Goal: Information Seeking & Learning: Learn about a topic

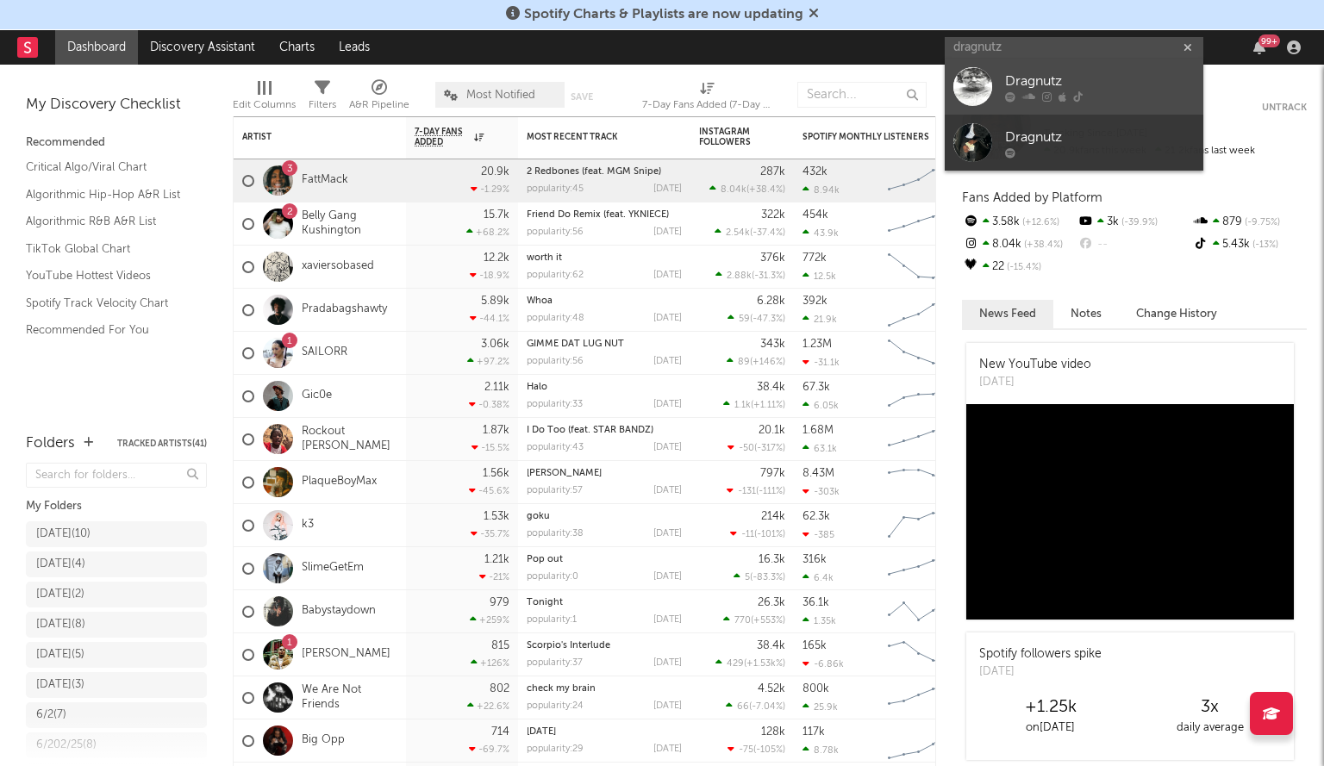
type input "dragnutz"
click at [1039, 74] on div "Dragnutz" at bounding box center [1100, 82] width 190 height 21
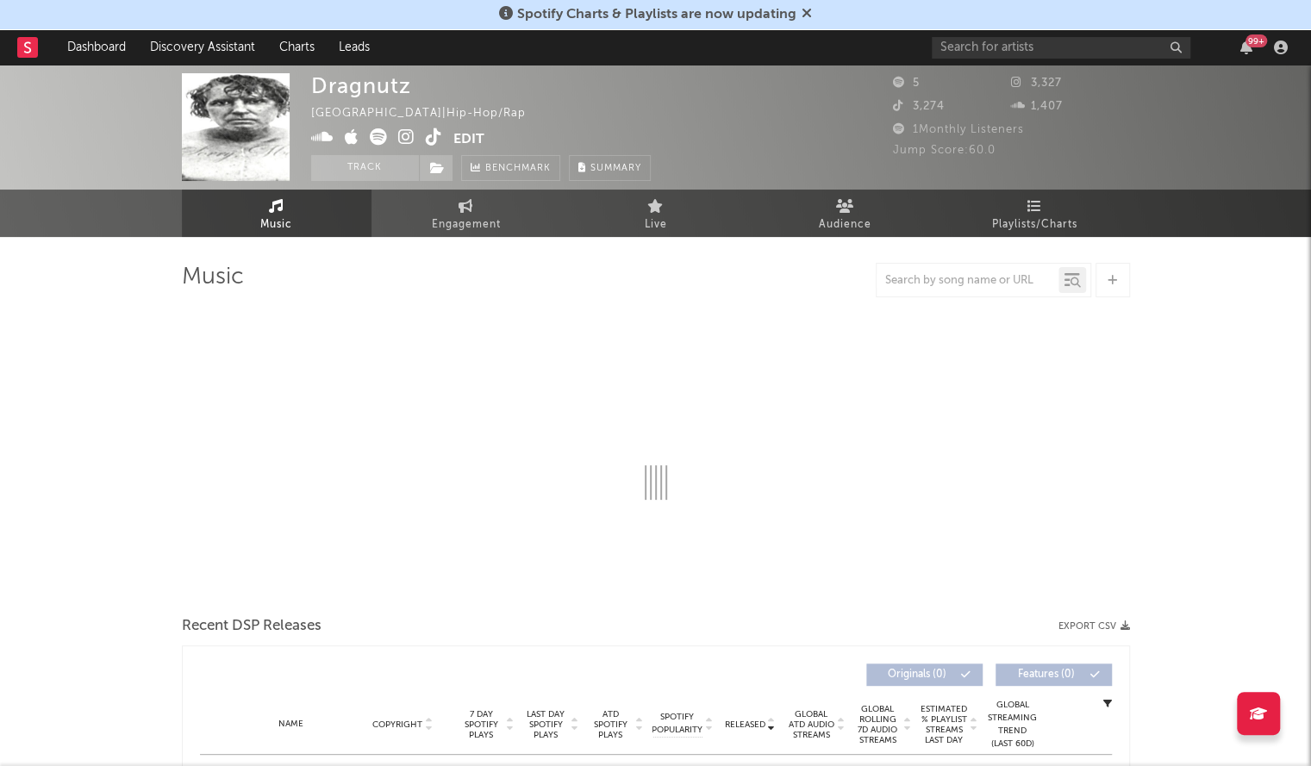
select select "6m"
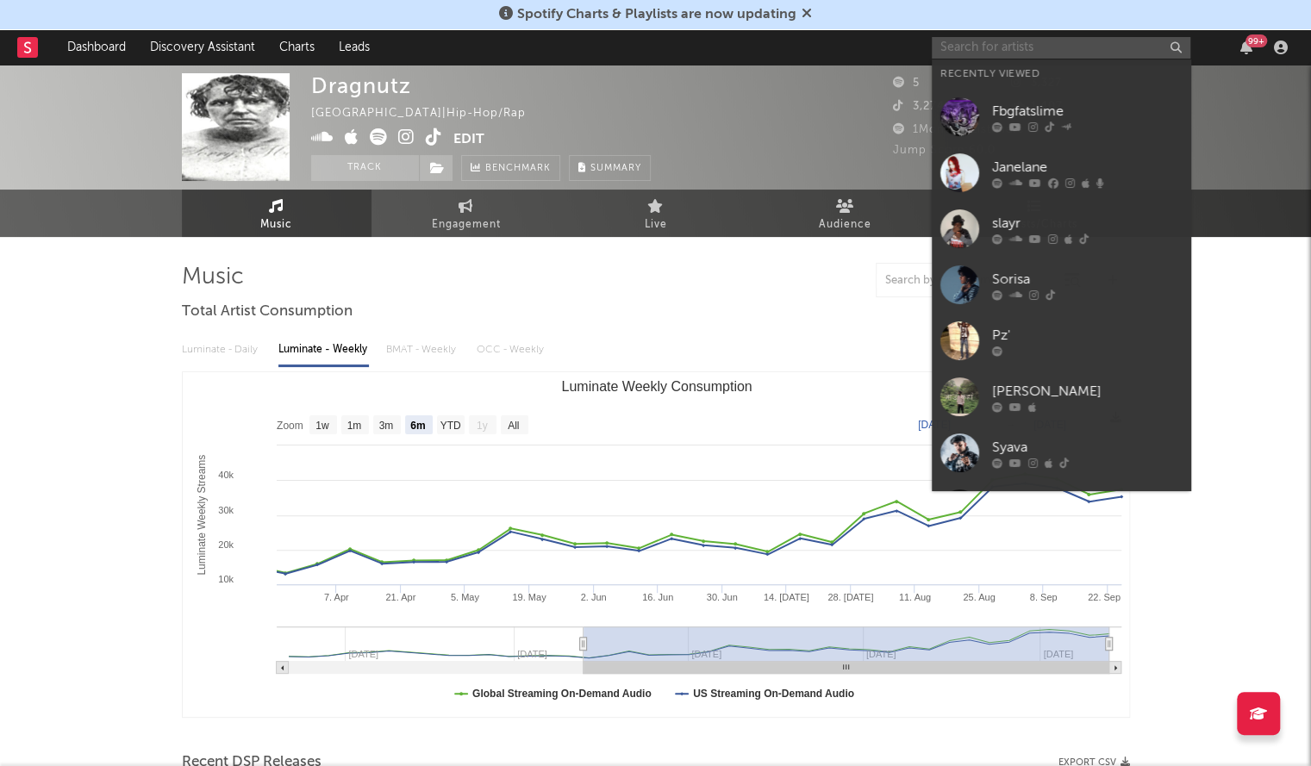
click at [1025, 46] on input "text" at bounding box center [1061, 48] width 259 height 22
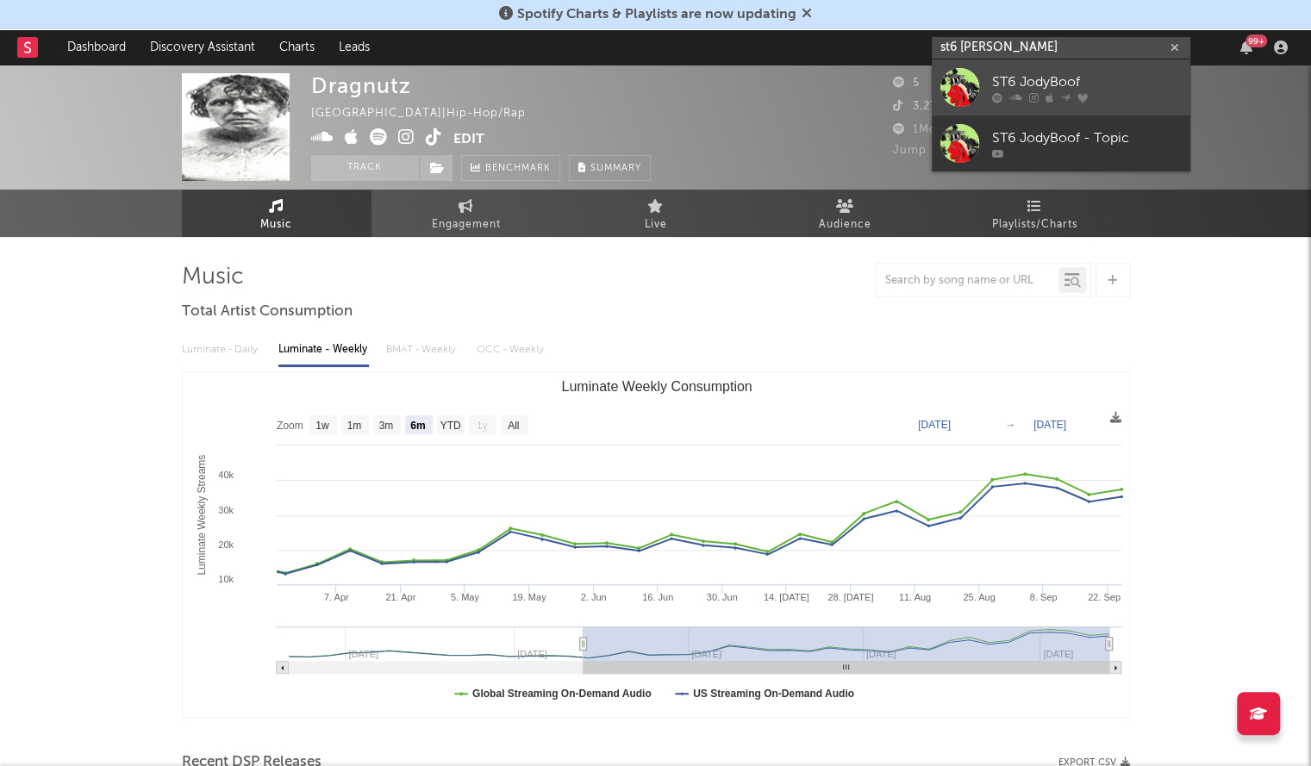
type input "st6 [PERSON_NAME]"
click at [1039, 75] on div "ST6 JodyBoof" at bounding box center [1087, 82] width 190 height 21
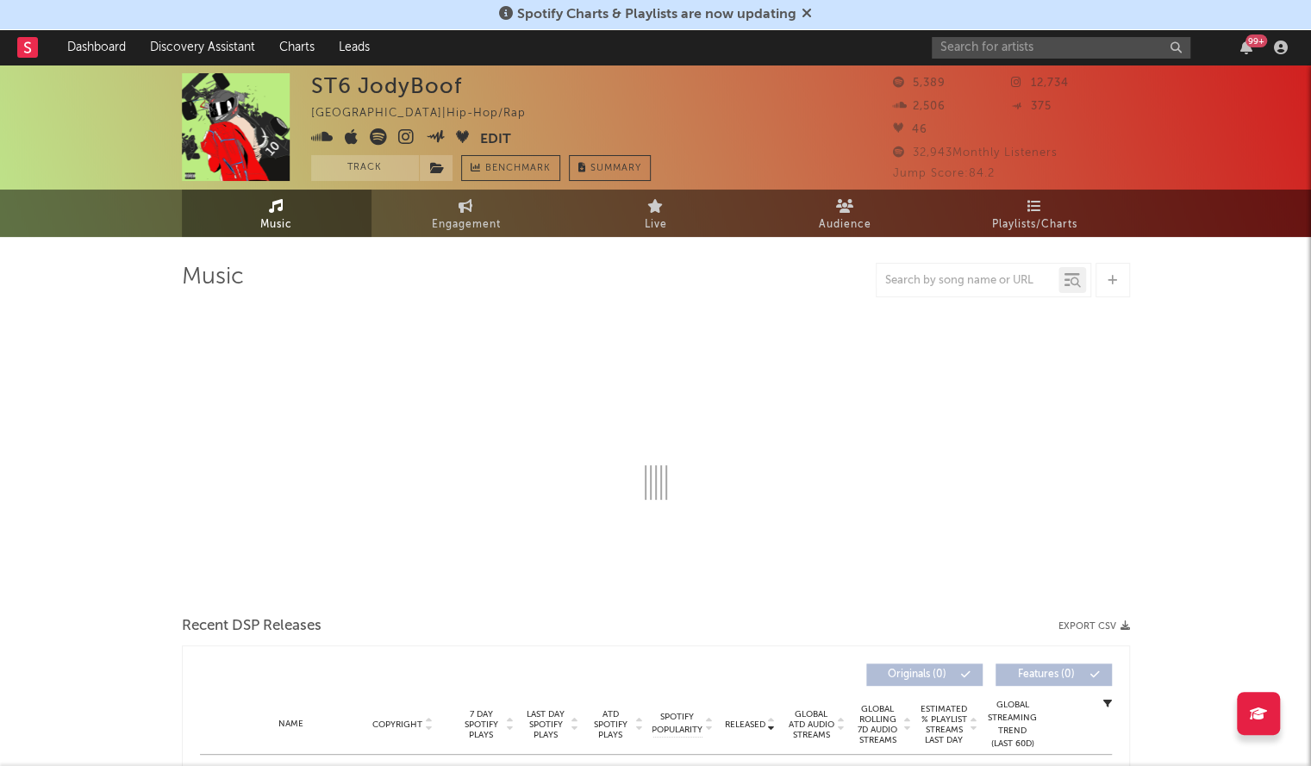
select select "6m"
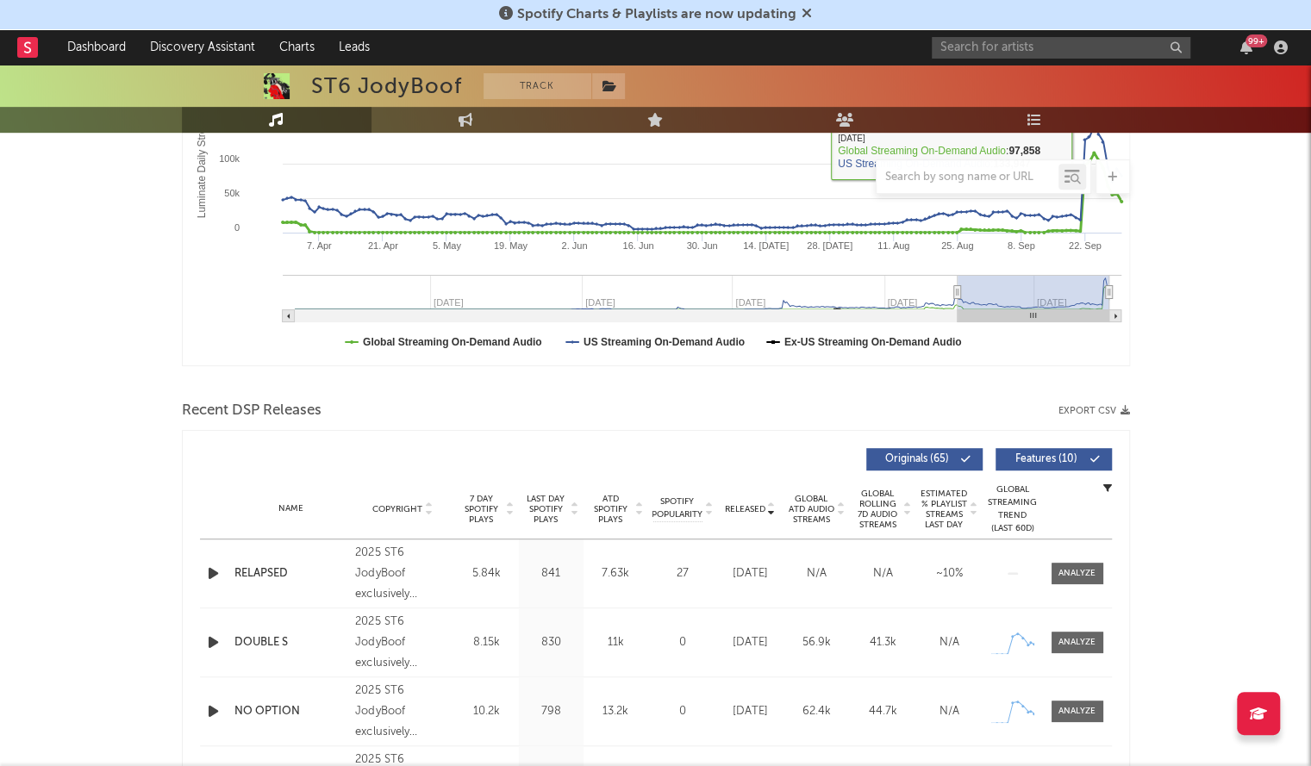
scroll to position [364, 0]
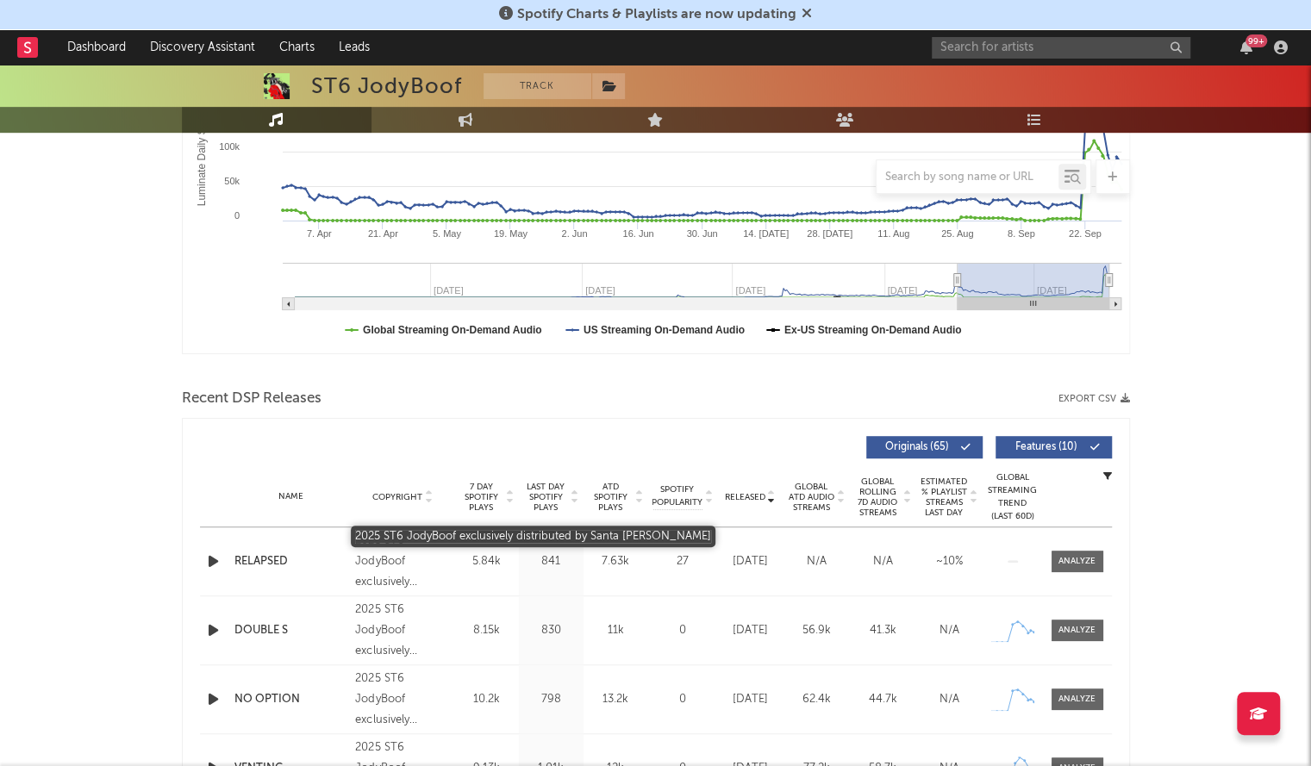
click at [358, 561] on div "2025 ST6 JodyBoof exclusively distributed by Santa [PERSON_NAME]" at bounding box center [402, 562] width 94 height 62
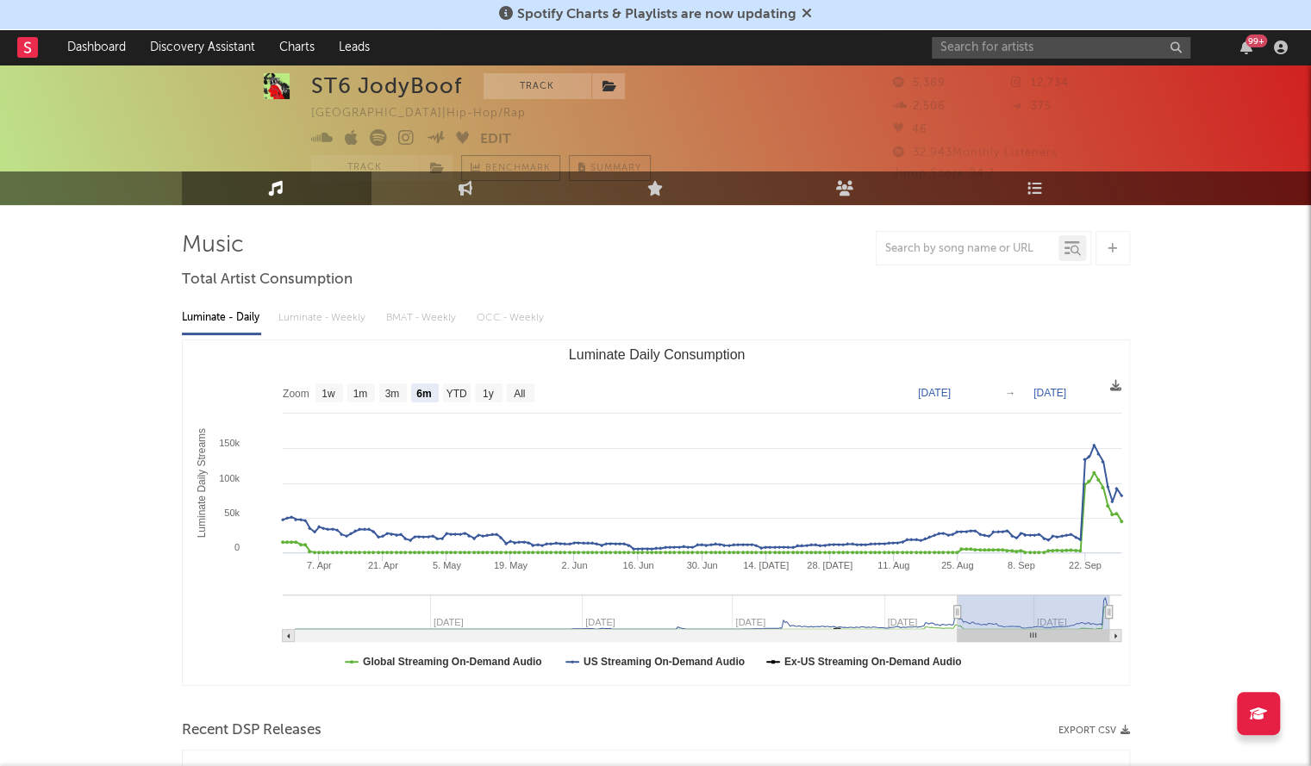
scroll to position [31, 0]
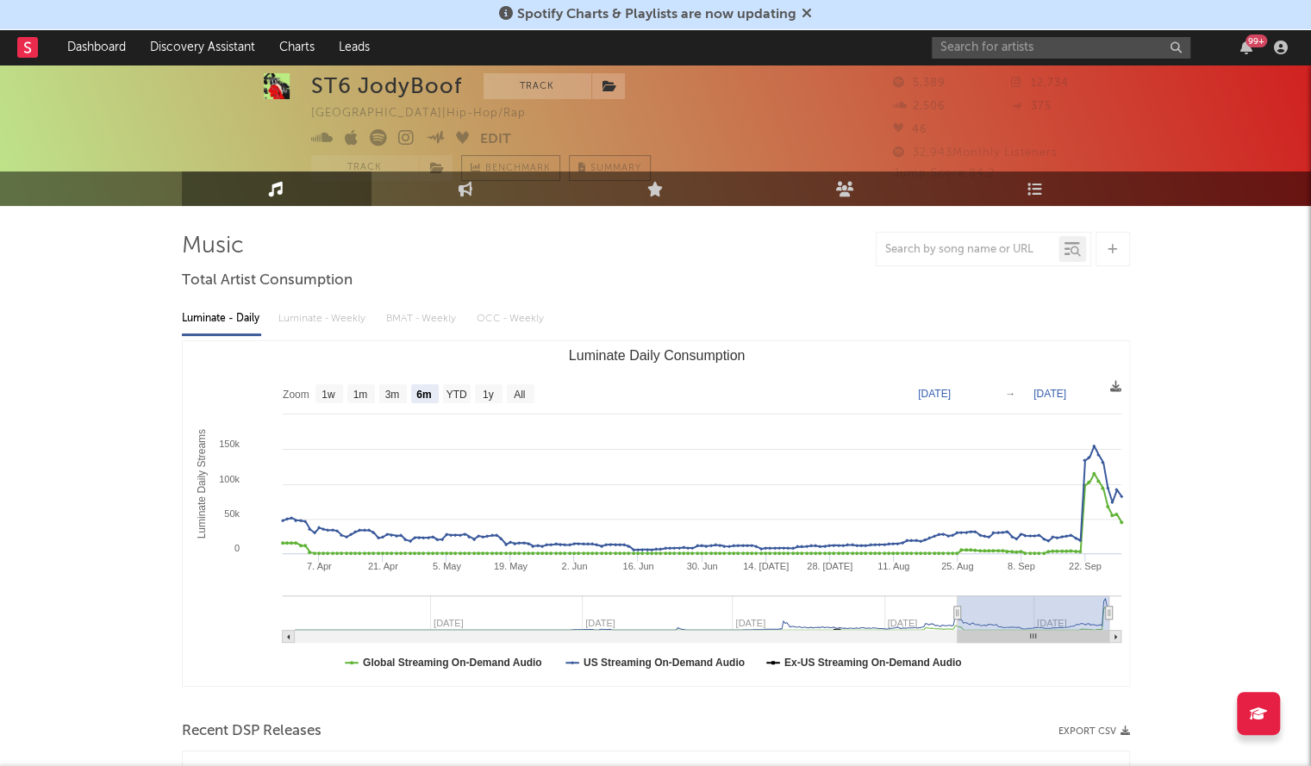
click at [1047, 34] on div "99 +" at bounding box center [1113, 47] width 362 height 34
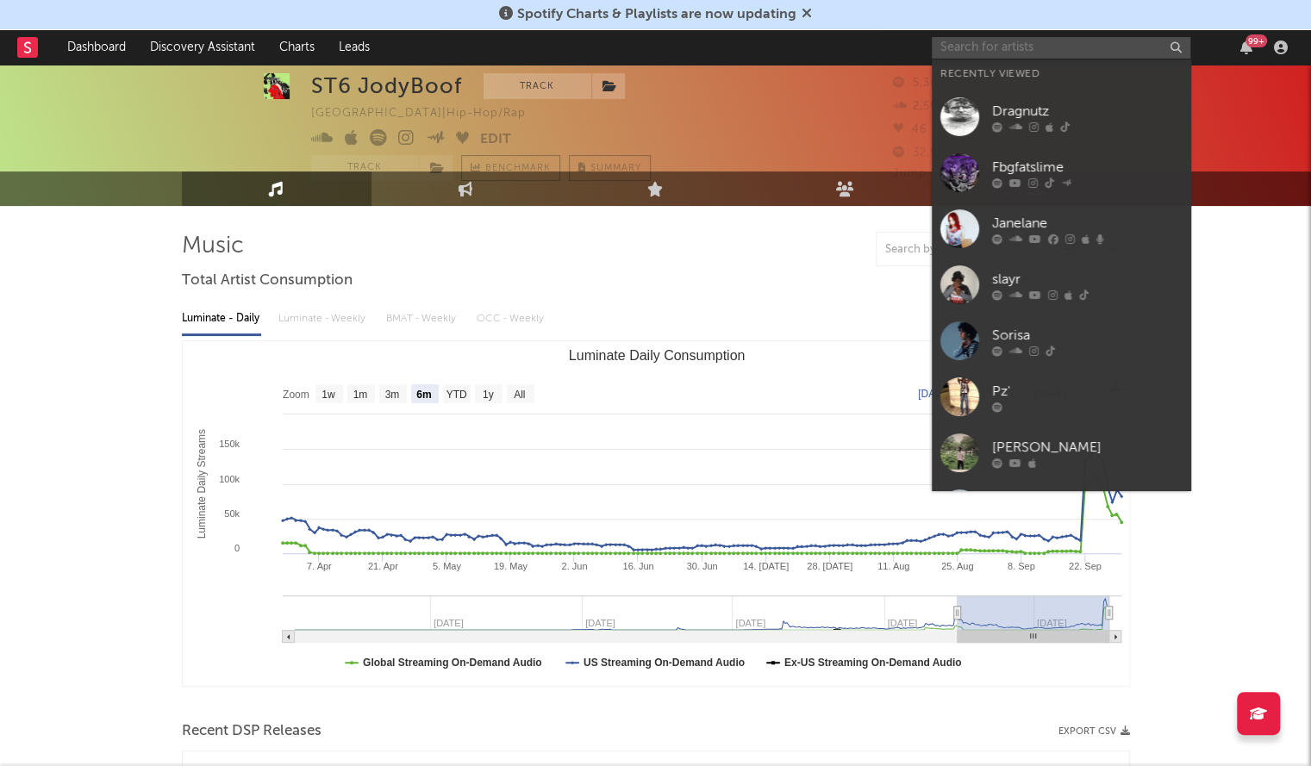
click at [1007, 45] on input "text" at bounding box center [1061, 48] width 259 height 22
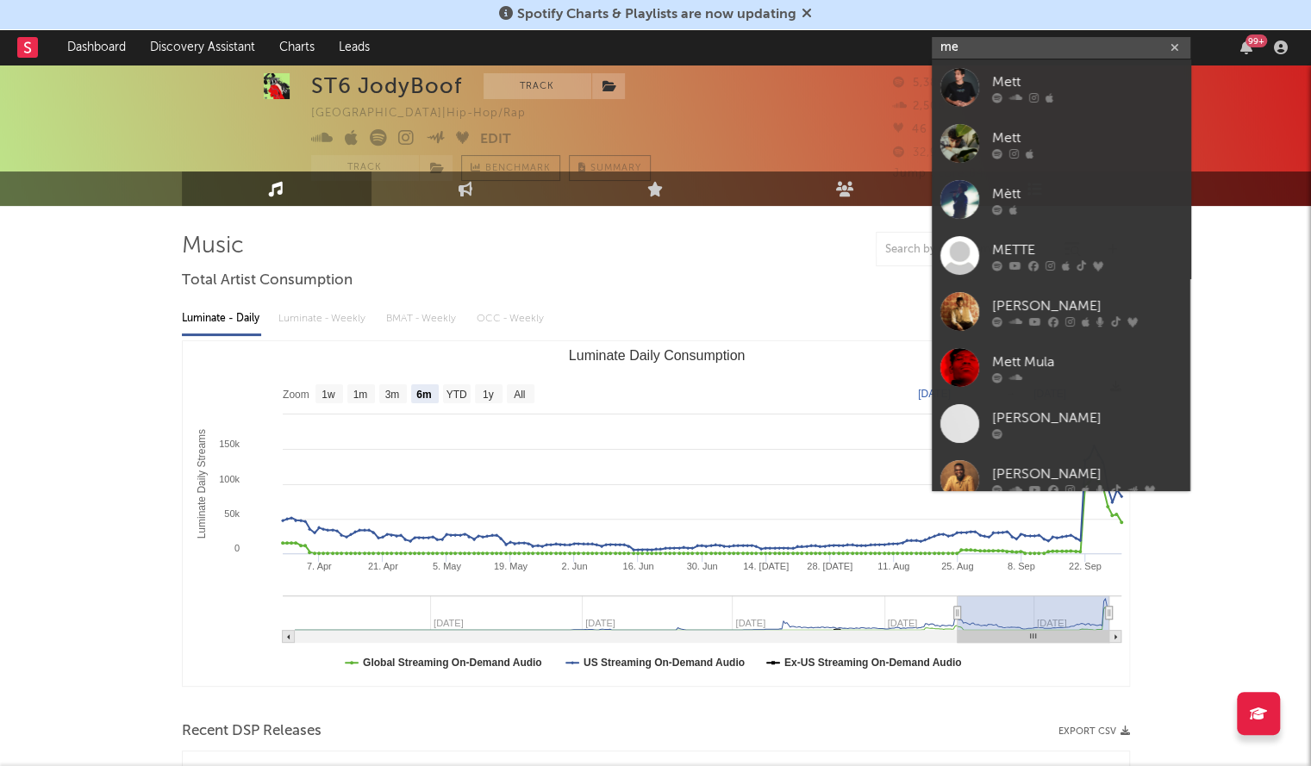
type input "m"
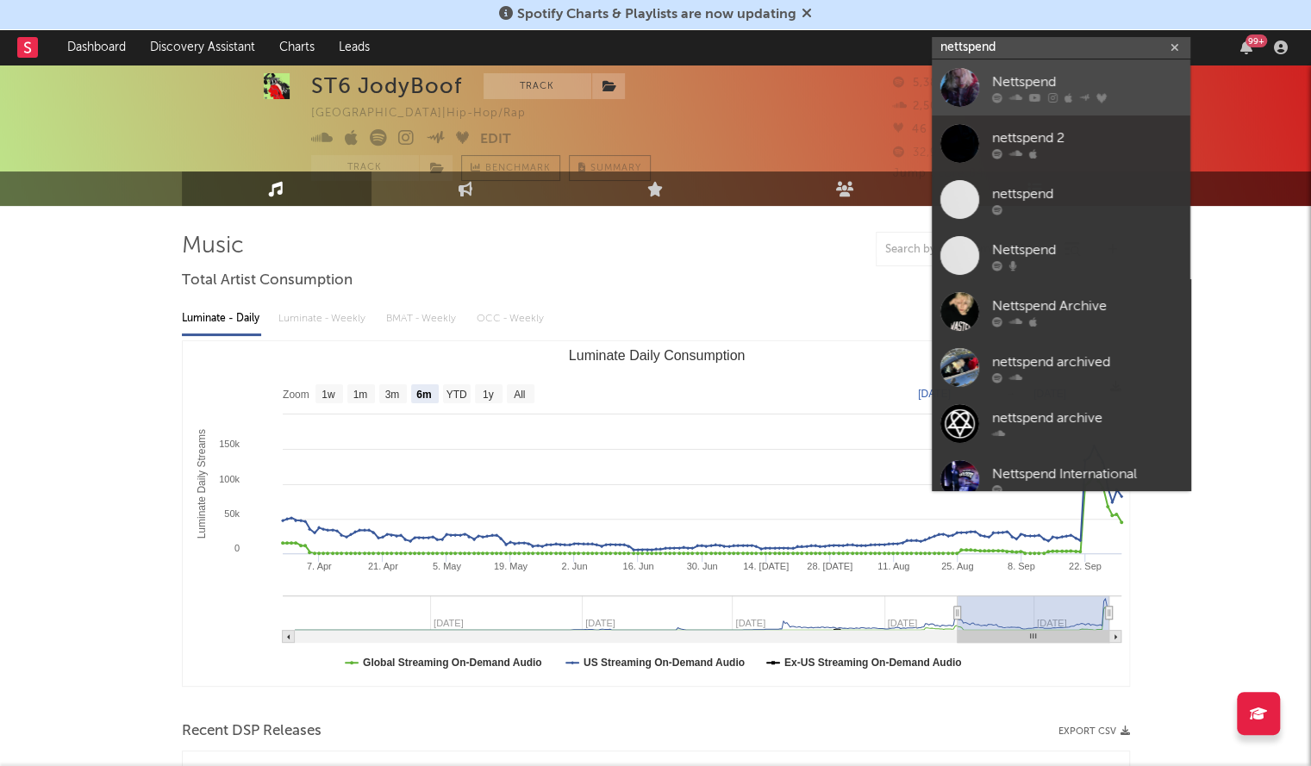
type input "nettspend"
click at [998, 80] on div "Nettspend" at bounding box center [1087, 82] width 190 height 21
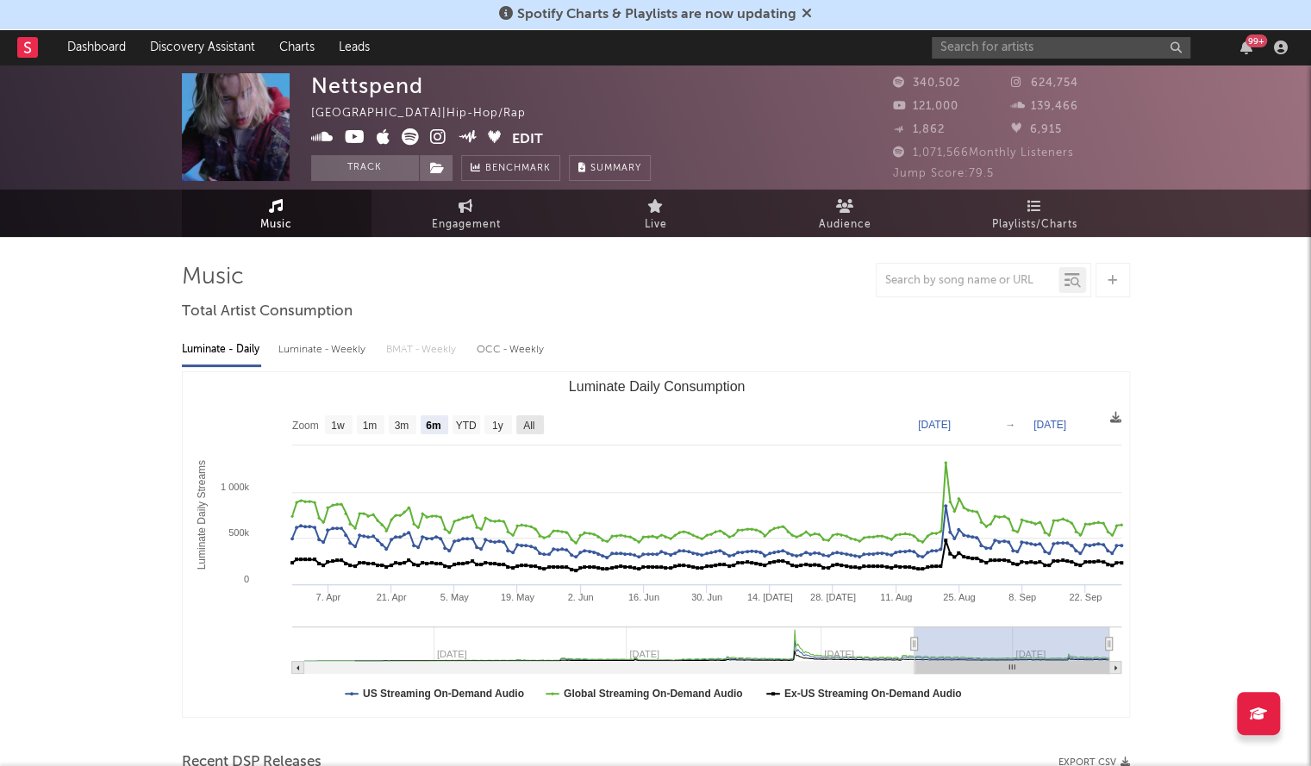
click at [524, 421] on text "All" at bounding box center [528, 426] width 11 height 12
select select "All"
type input "[DATE]"
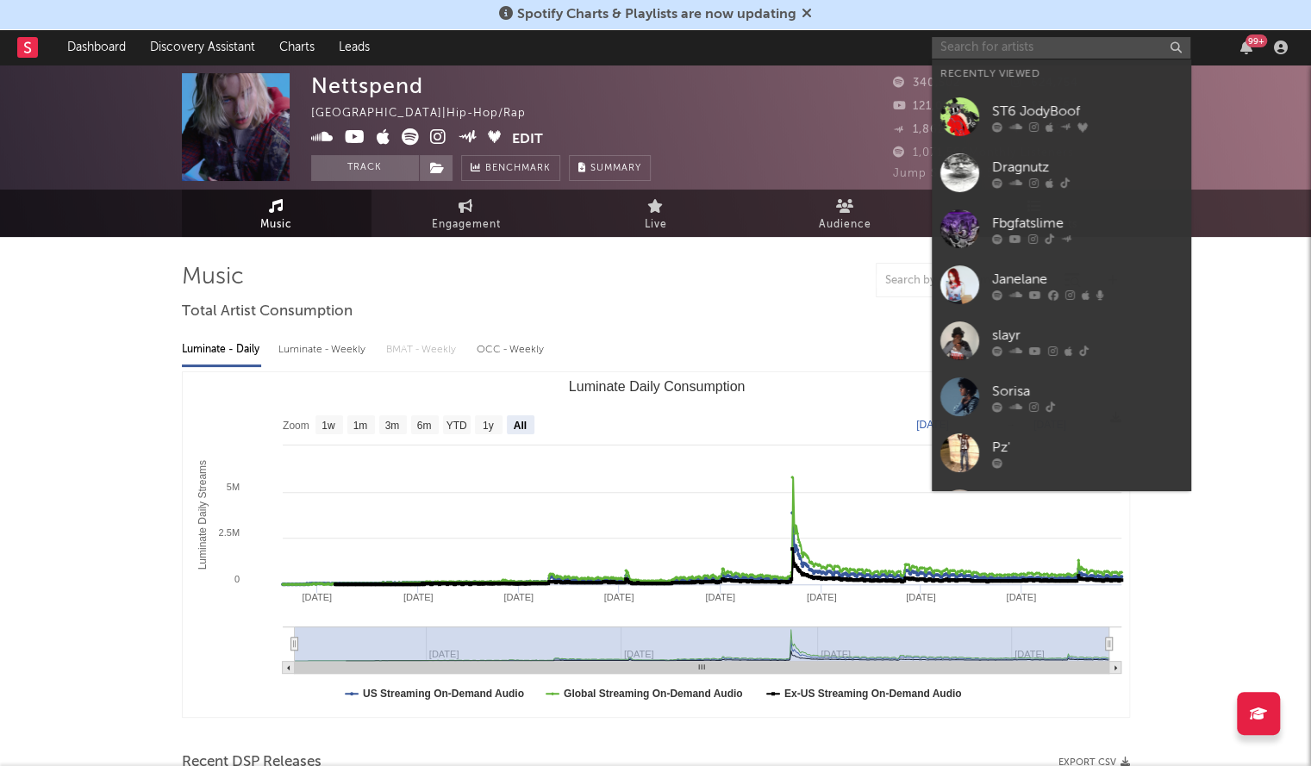
click at [1037, 45] on input "text" at bounding box center [1061, 48] width 259 height 22
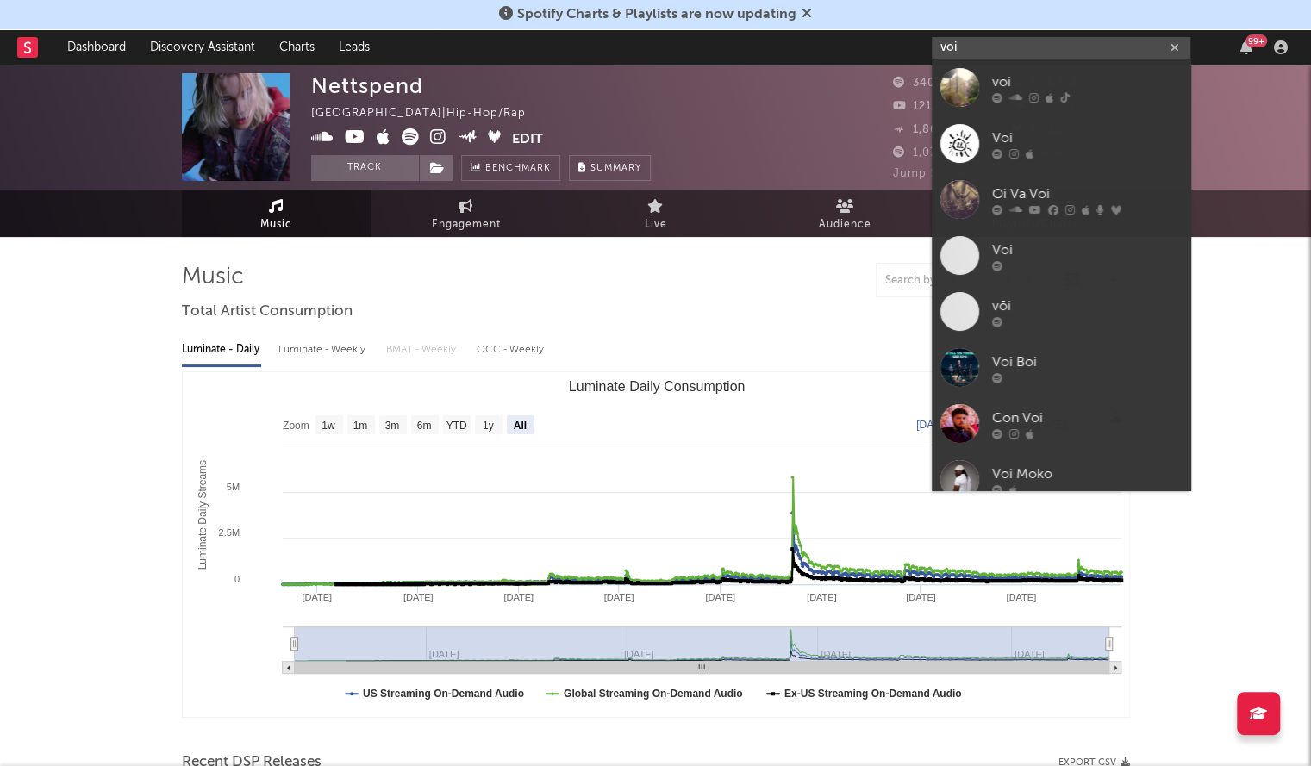
type input "voi"
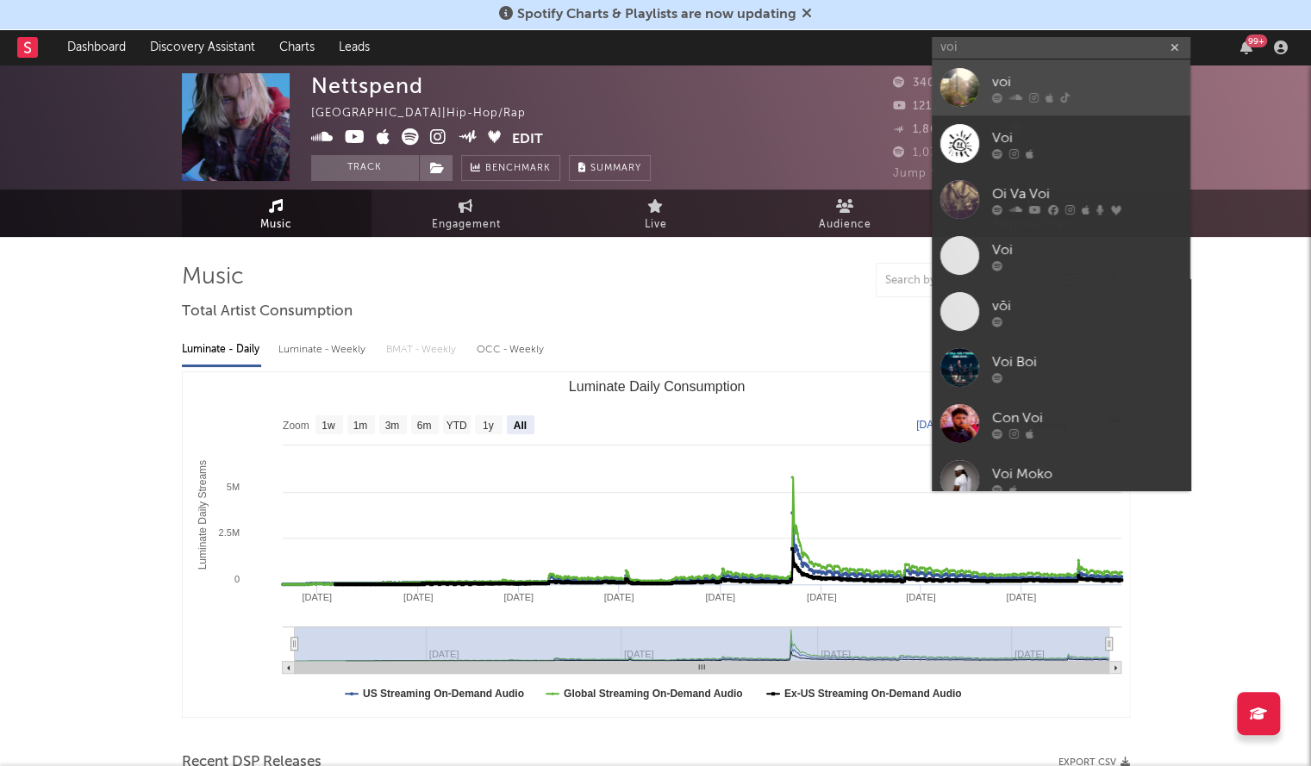
click at [977, 94] on div at bounding box center [959, 87] width 39 height 39
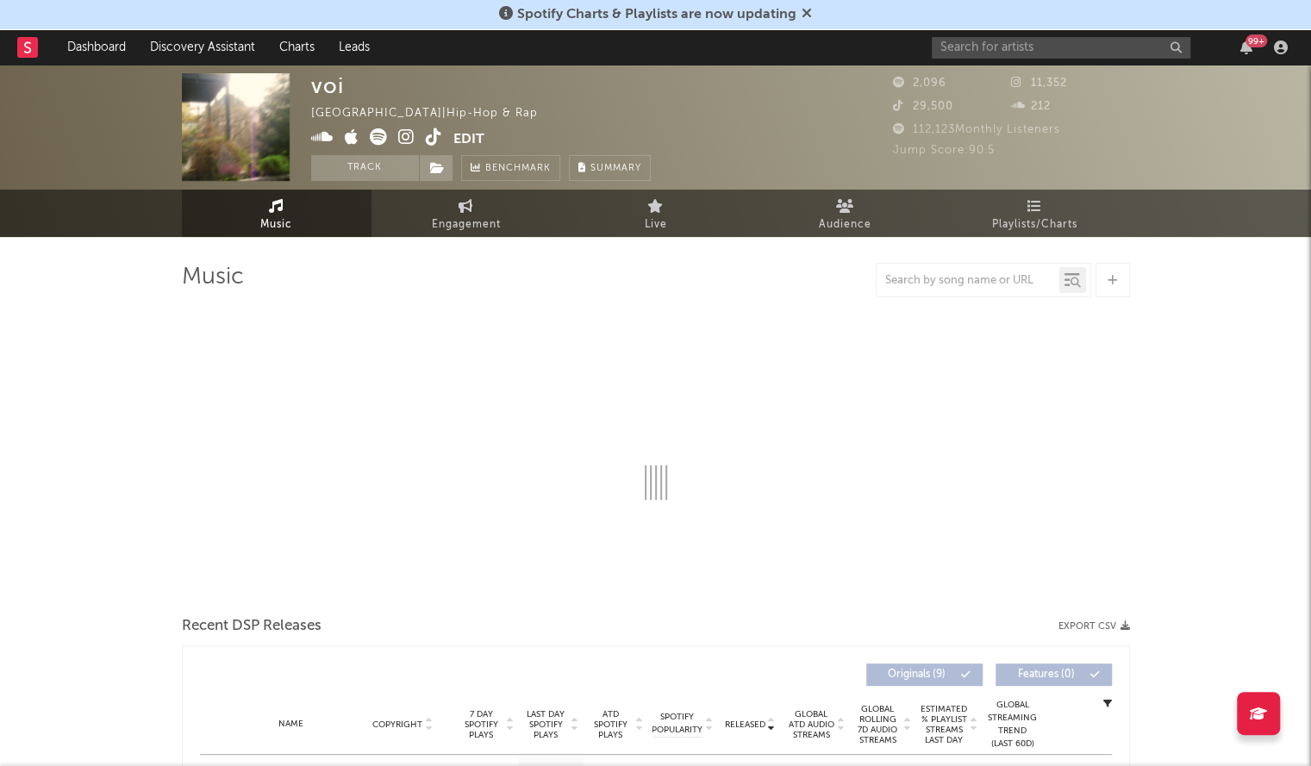
select select "1w"
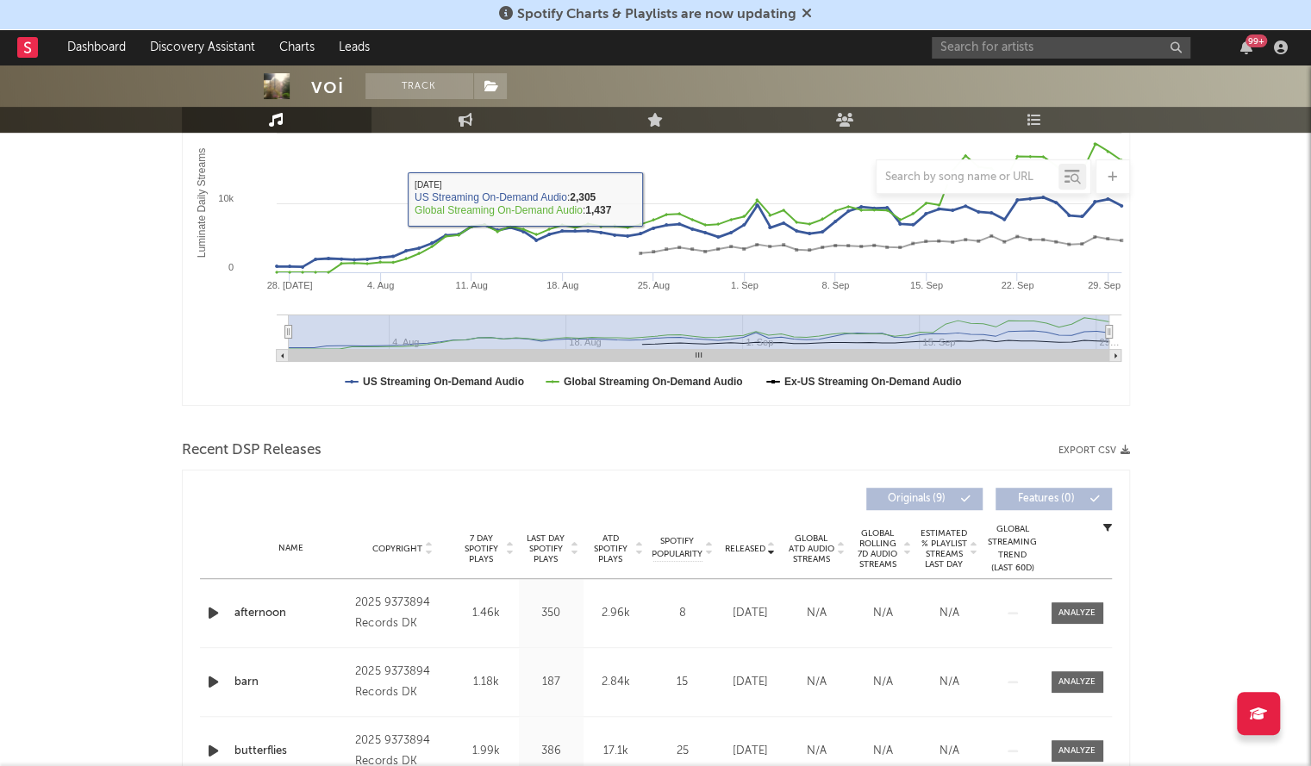
scroll to position [311, 0]
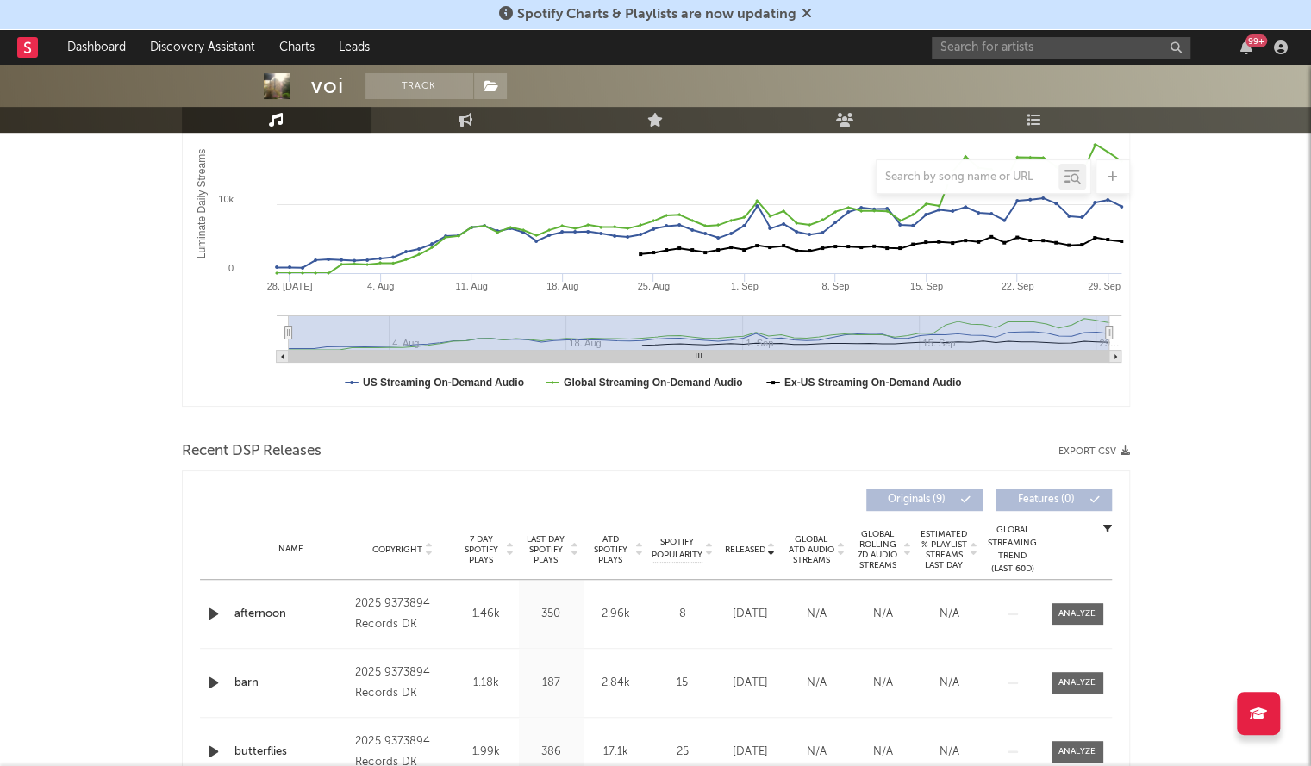
click at [224, 609] on div at bounding box center [215, 614] width 22 height 22
click at [217, 611] on icon "button" at bounding box center [213, 614] width 18 height 22
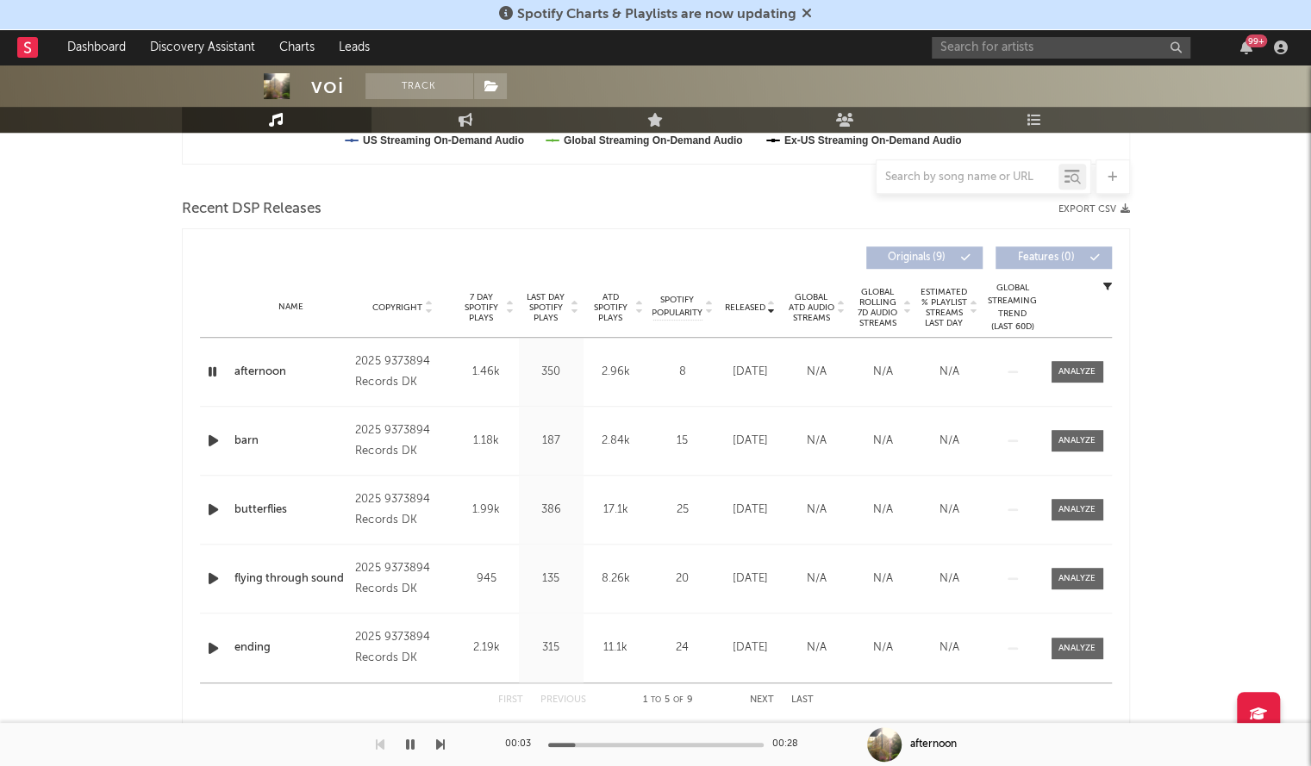
scroll to position [554, 0]
click at [665, 740] on div "00:05 00:28" at bounding box center [656, 744] width 302 height 43
click at [410, 745] on icon "button" at bounding box center [410, 745] width 9 height 14
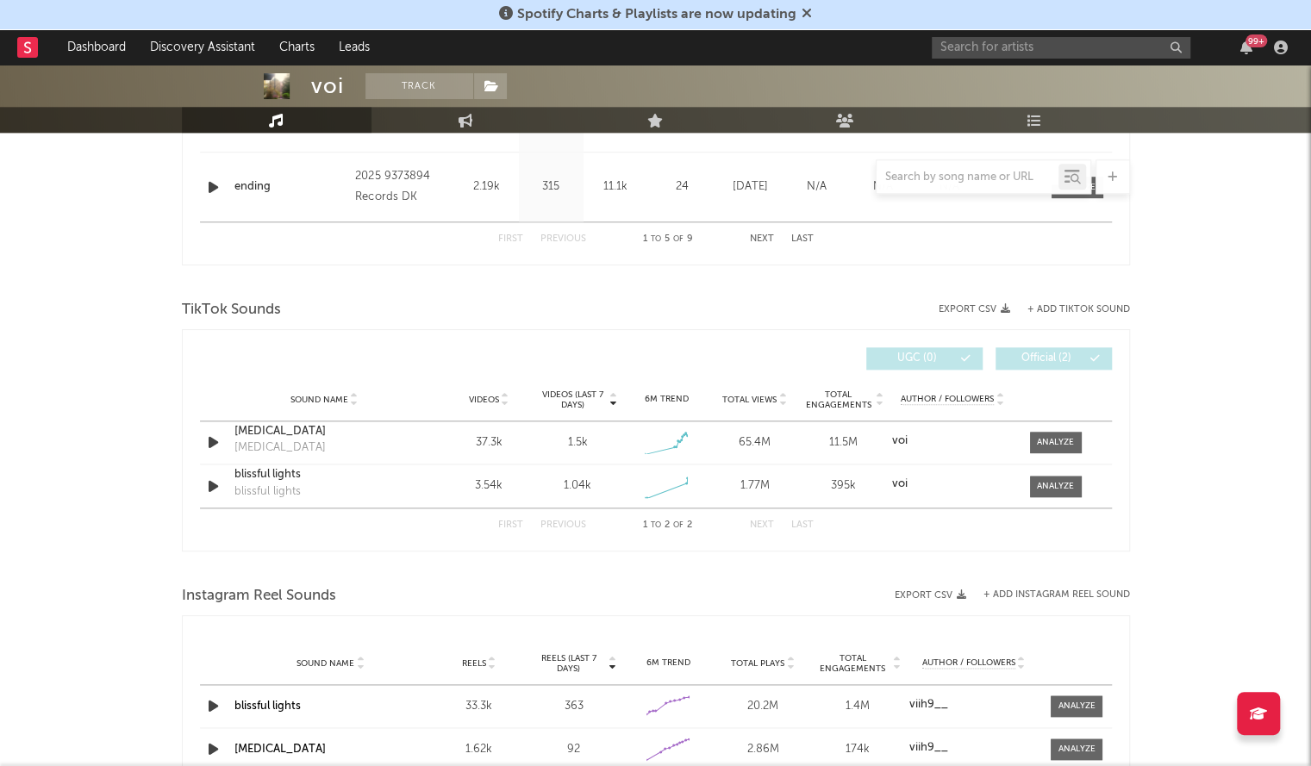
scroll to position [1015, 0]
click at [277, 434] on div "[MEDICAL_DATA]" at bounding box center [324, 430] width 180 height 17
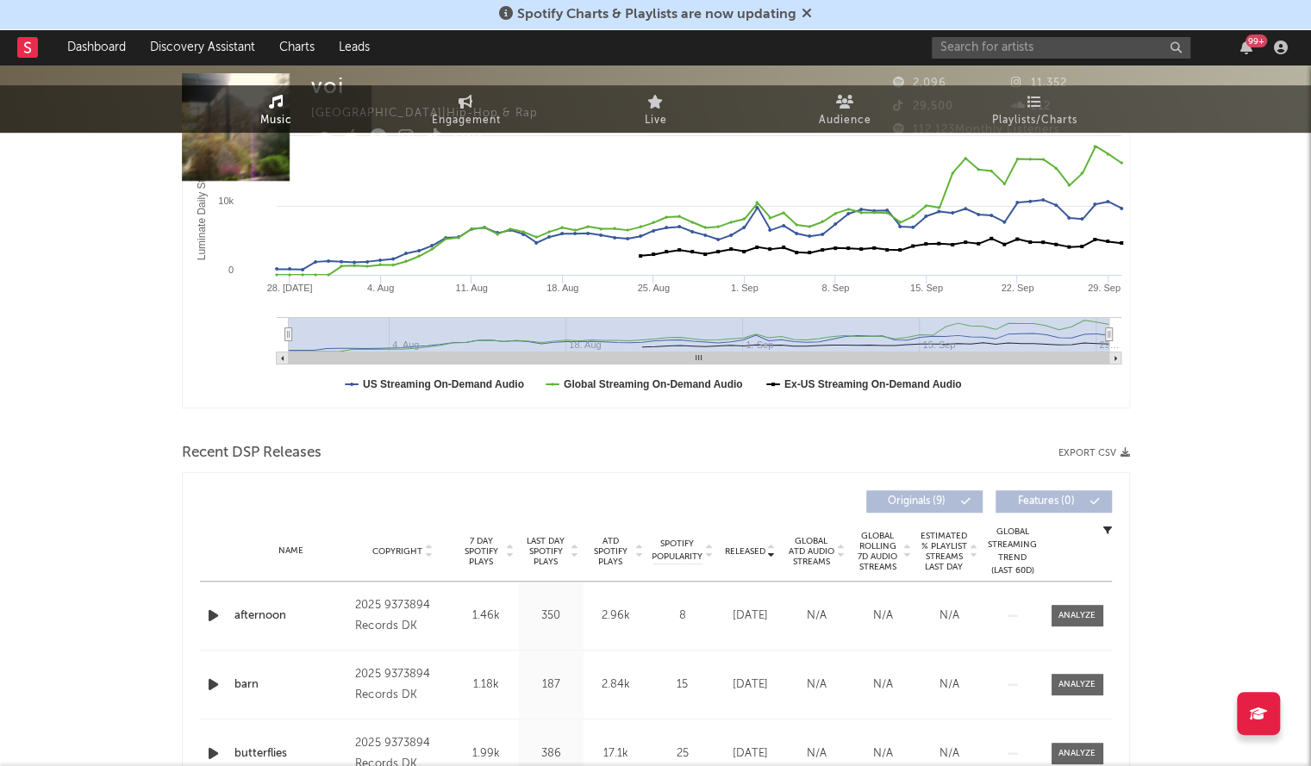
scroll to position [0, 0]
